Goal: Information Seeking & Learning: Check status

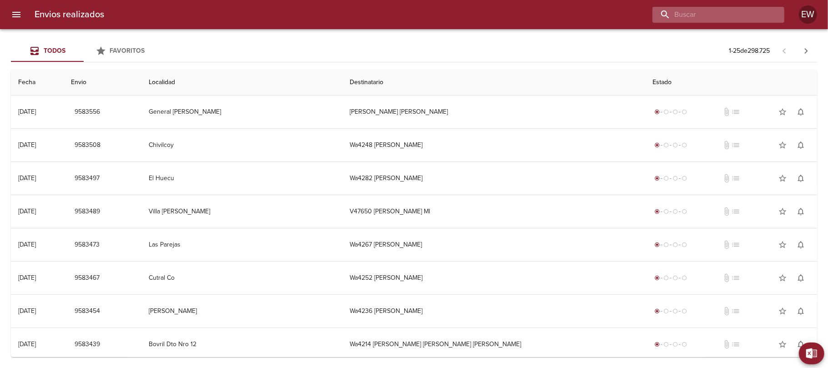
click at [732, 16] on input "buscar" at bounding box center [711, 15] width 116 height 16
paste input "[PERSON_NAME] [PERSON_NAME] BP"
type input "[PERSON_NAME] [PERSON_NAME] BP"
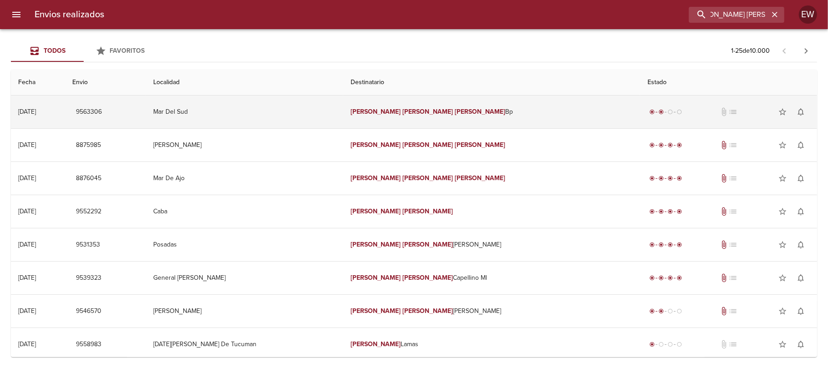
click at [393, 121] on td "[PERSON_NAME] [PERSON_NAME] Bp" at bounding box center [491, 112] width 297 height 33
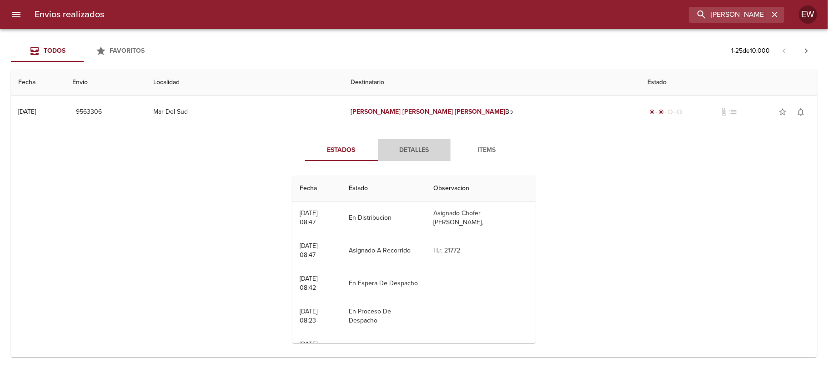
click at [418, 145] on span "Detalles" at bounding box center [415, 150] width 62 height 11
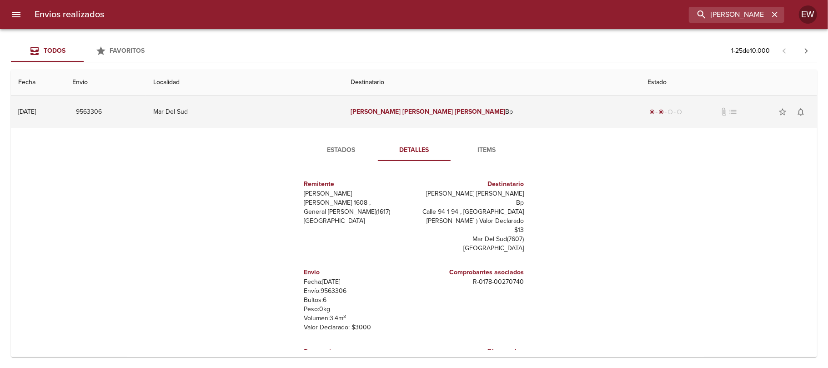
click at [455, 112] on em "[PERSON_NAME]" at bounding box center [480, 112] width 50 height 8
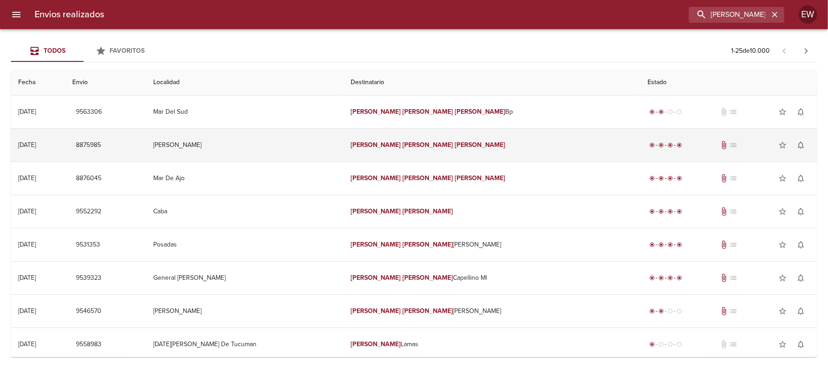
click at [455, 141] on em "[PERSON_NAME]" at bounding box center [480, 145] width 50 height 8
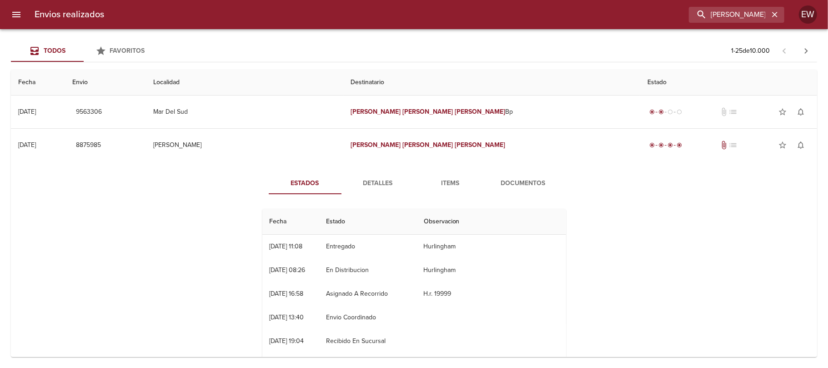
click at [366, 186] on span "Detalles" at bounding box center [378, 183] width 62 height 11
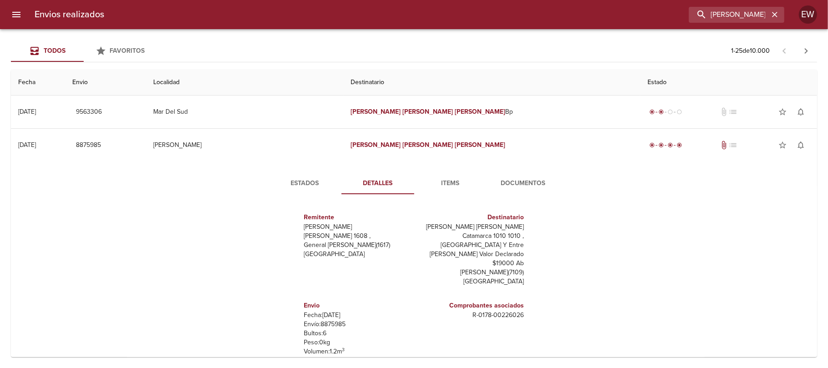
click at [308, 183] on span "Estados" at bounding box center [305, 183] width 62 height 11
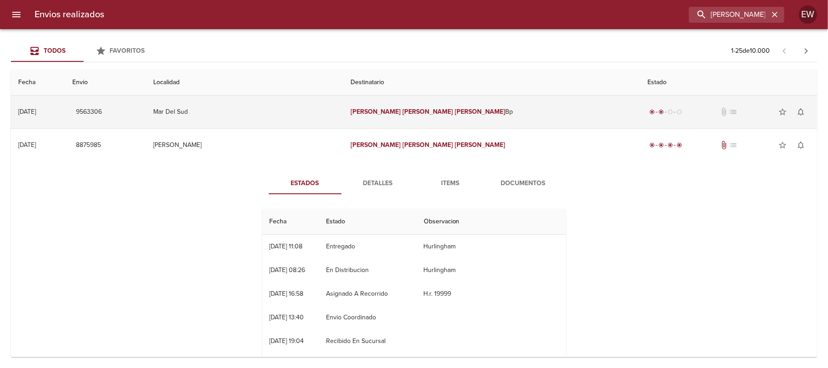
click at [332, 119] on td "Mar Del Sud" at bounding box center [244, 112] width 197 height 33
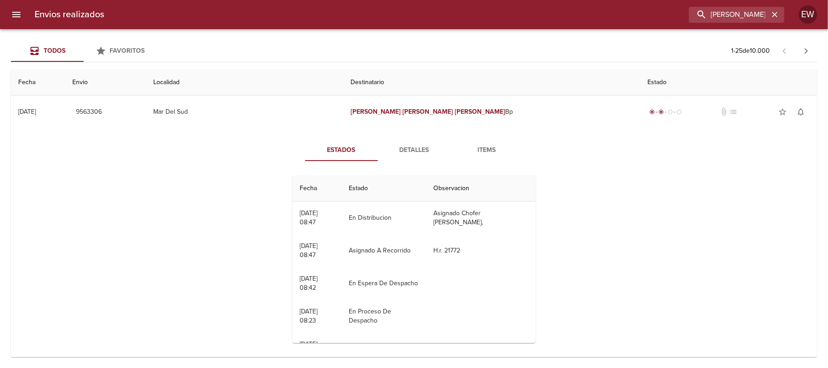
scroll to position [22, 0]
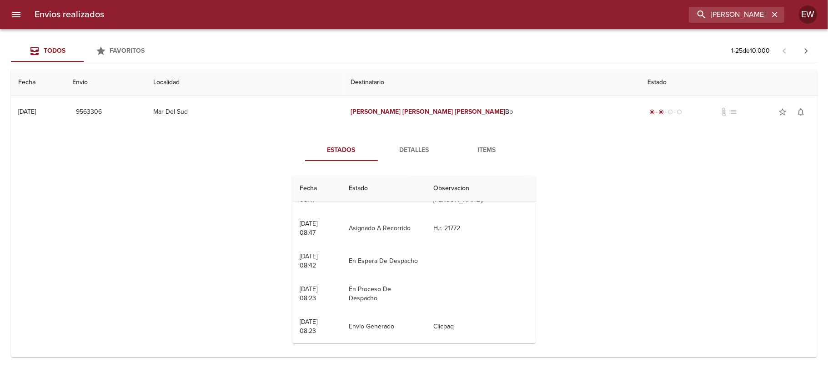
click at [475, 145] on span "Items" at bounding box center [487, 150] width 62 height 11
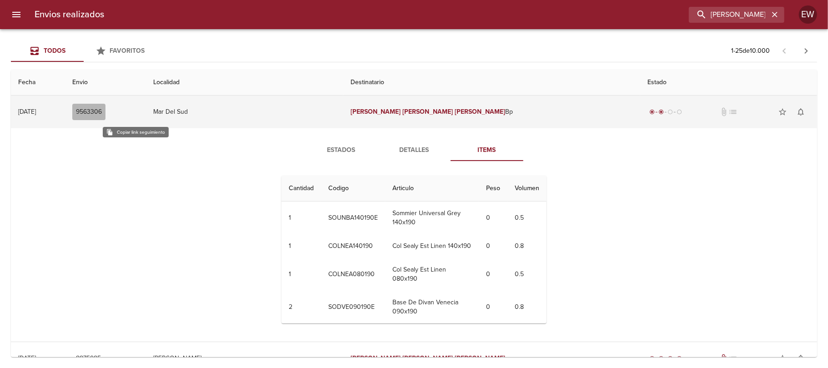
click at [102, 109] on span "9563306" at bounding box center [89, 111] width 26 height 11
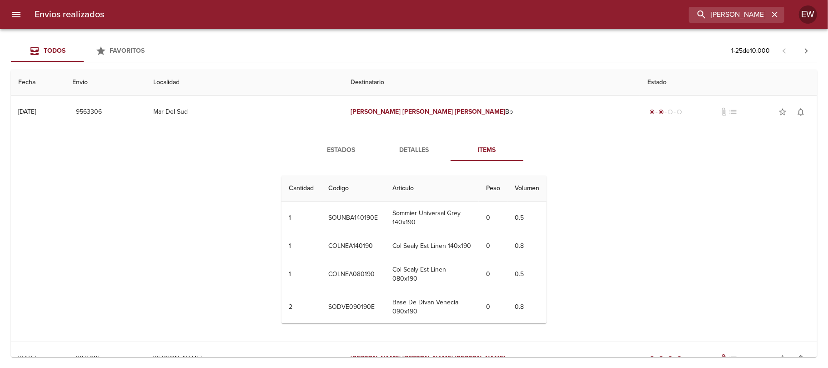
click at [336, 145] on span "Estados" at bounding box center [342, 150] width 62 height 11
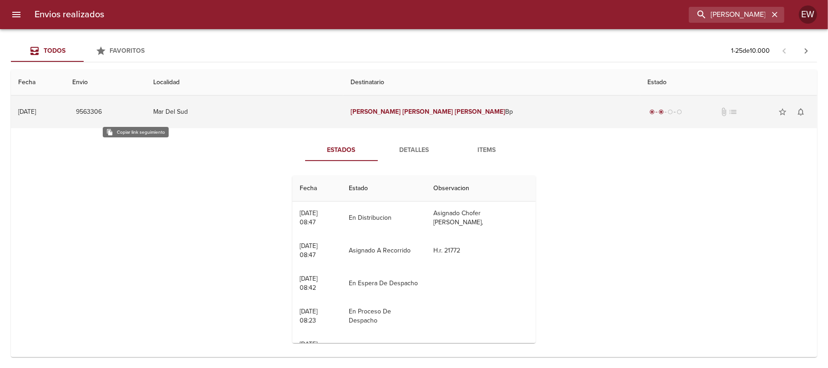
click at [102, 115] on span "9563306" at bounding box center [89, 111] width 26 height 11
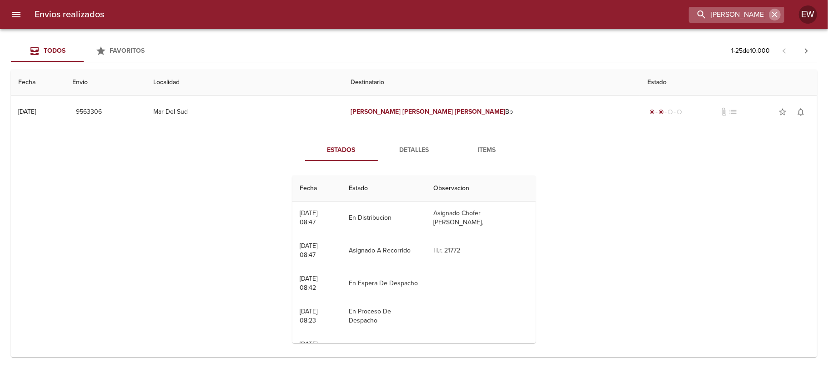
click at [772, 13] on icon "button" at bounding box center [775, 14] width 9 height 9
click at [755, 15] on input "buscar" at bounding box center [711, 15] width 116 height 16
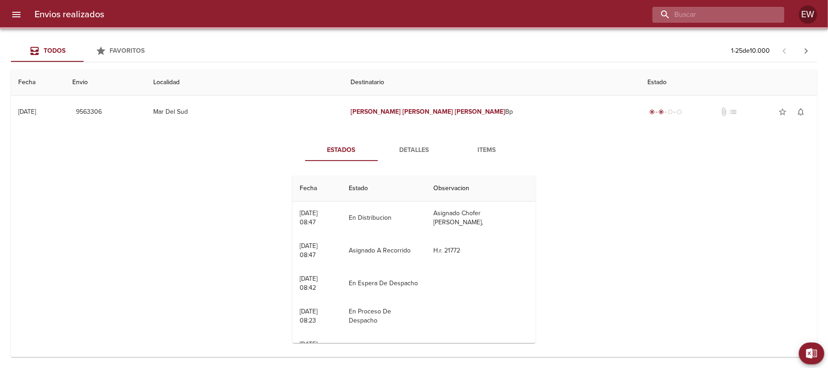
paste input "[PERSON_NAME]"
type input "[PERSON_NAME]"
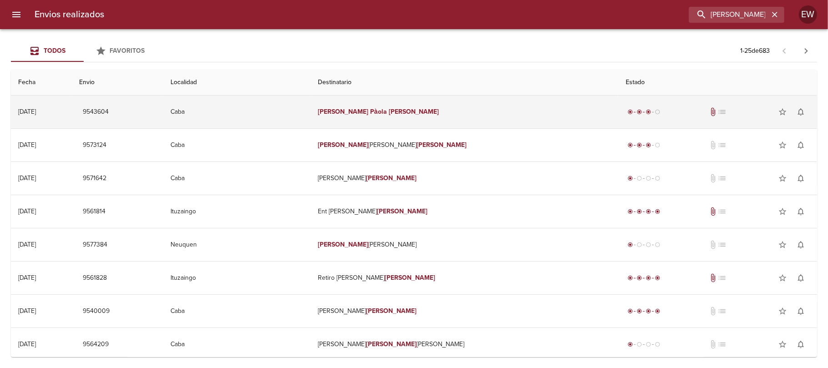
click at [424, 116] on em "[PERSON_NAME]" at bounding box center [414, 112] width 50 height 8
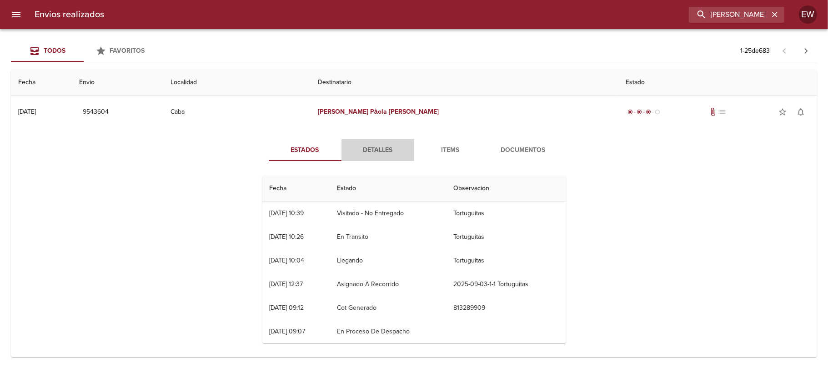
click at [377, 151] on span "Detalles" at bounding box center [378, 150] width 62 height 11
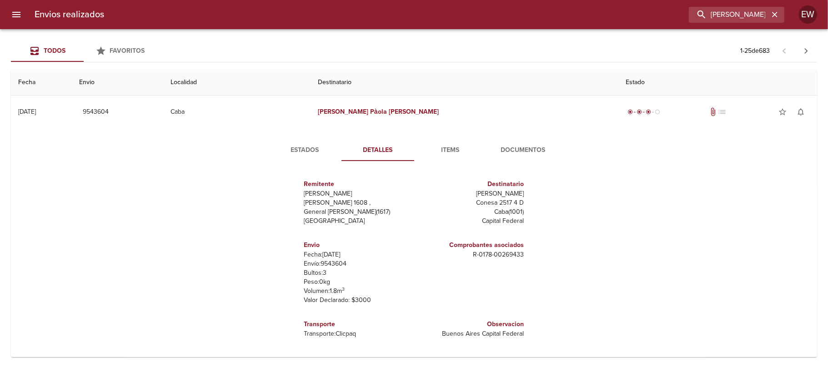
drag, startPoint x: 460, startPoint y: 194, endPoint x: 519, endPoint y: 195, distance: 58.7
click at [519, 195] on p "[PERSON_NAME]" at bounding box center [471, 193] width 106 height 9
copy p "[PERSON_NAME]"
